Goal: Transaction & Acquisition: Download file/media

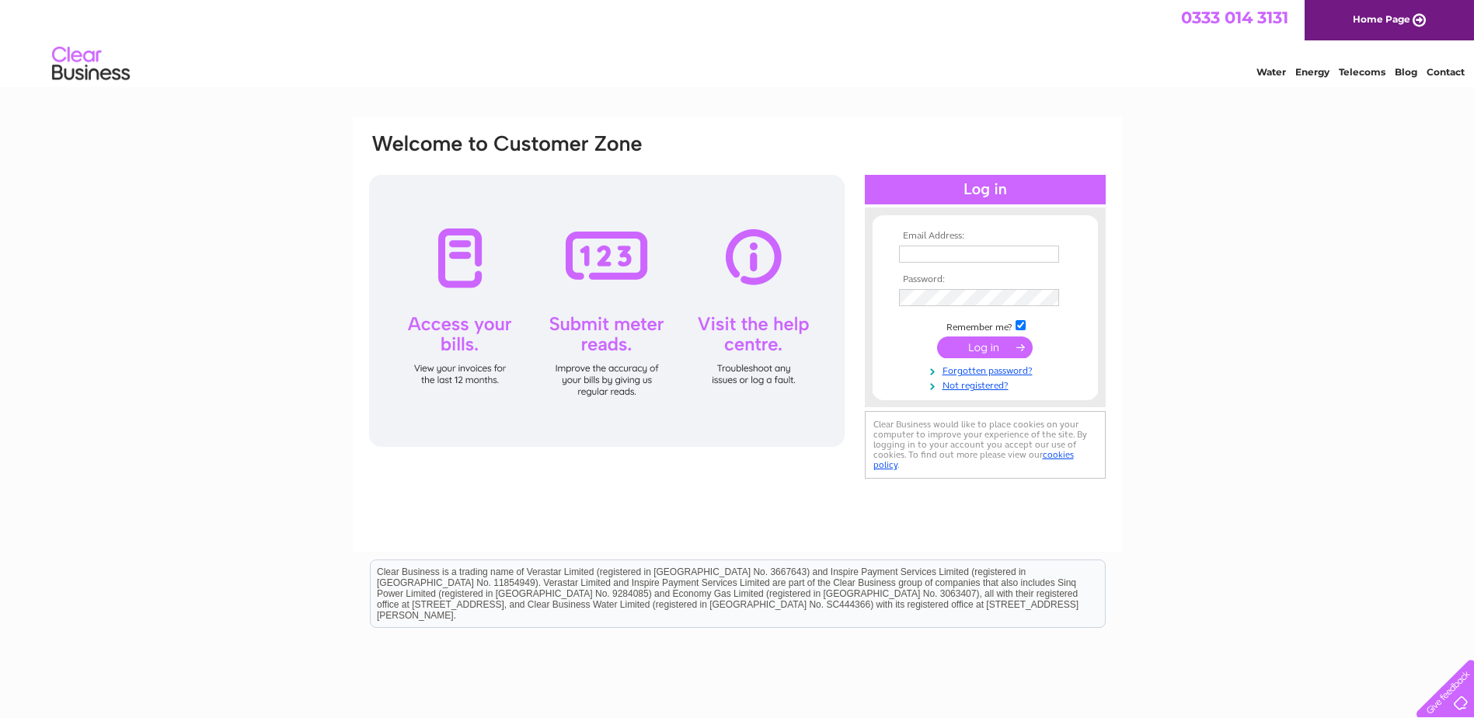
type input "[EMAIL_ADDRESS][DOMAIN_NAME]"
click at [973, 343] on input "submit" at bounding box center [985, 347] width 96 height 22
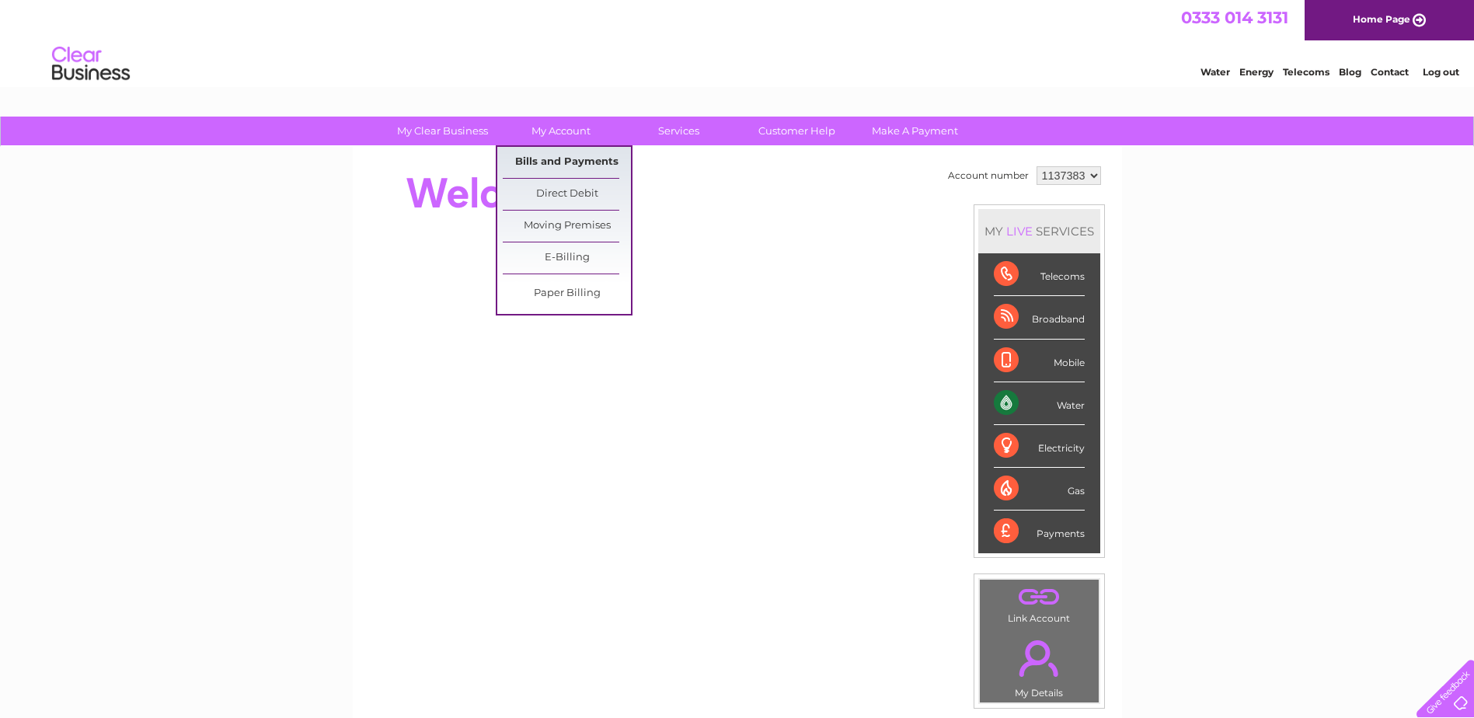
click at [571, 159] on link "Bills and Payments" at bounding box center [567, 162] width 128 height 31
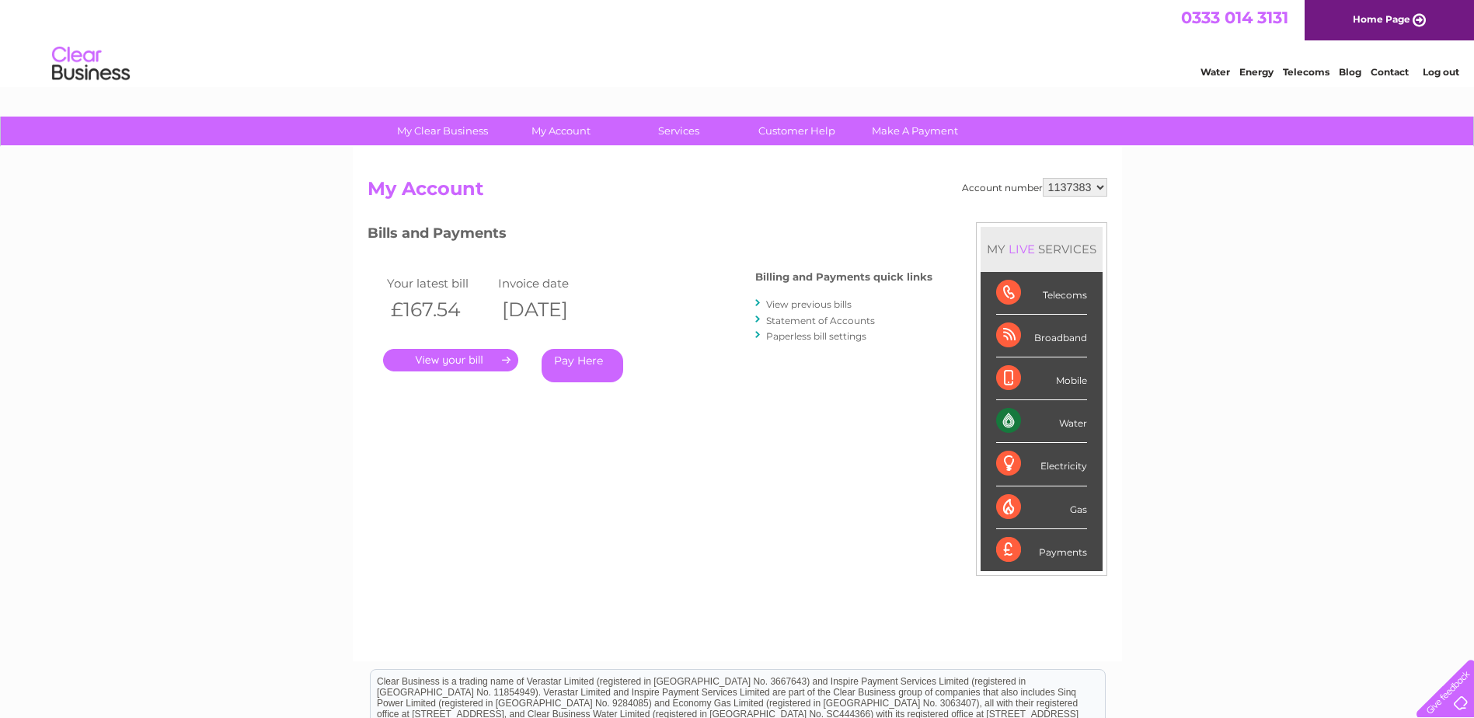
click at [462, 360] on link "." at bounding box center [450, 360] width 135 height 23
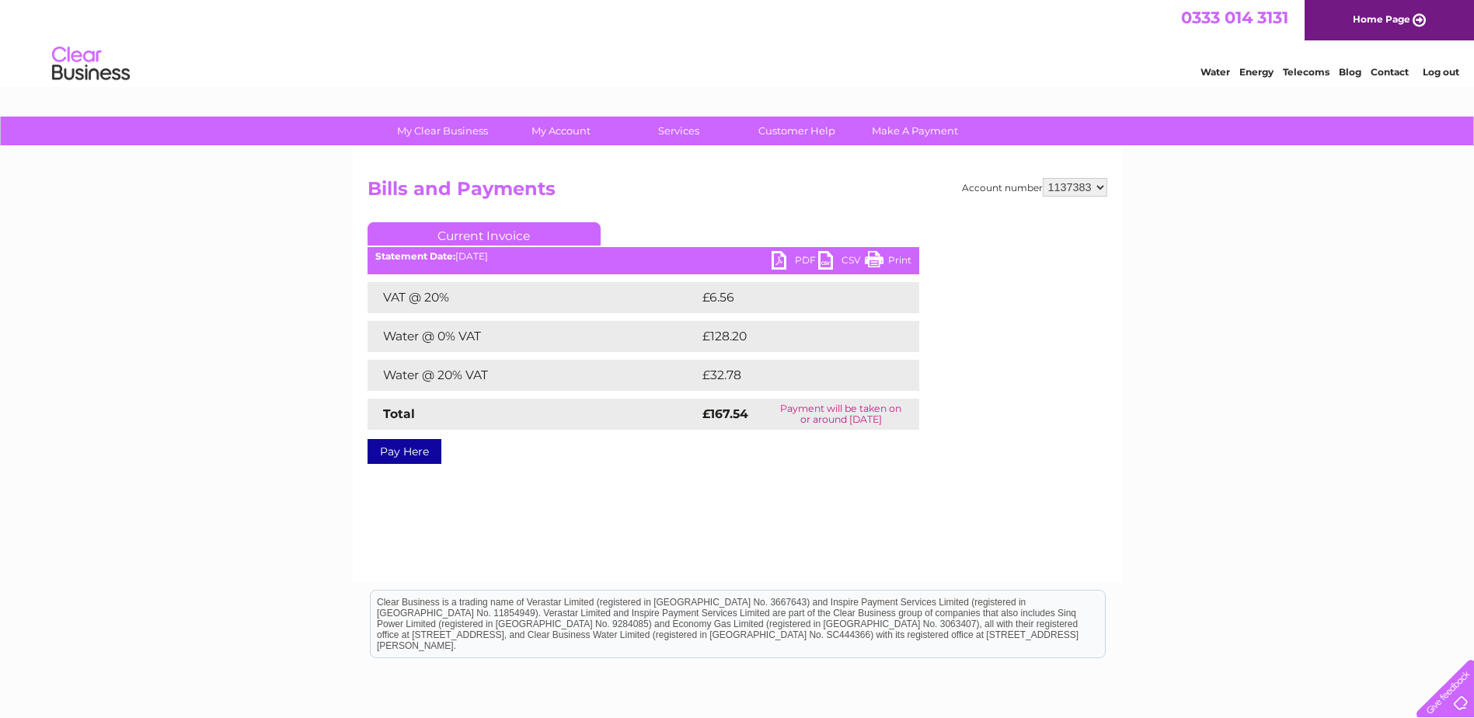
click at [789, 261] on link "PDF" at bounding box center [795, 262] width 47 height 23
